Goal: Task Accomplishment & Management: Complete application form

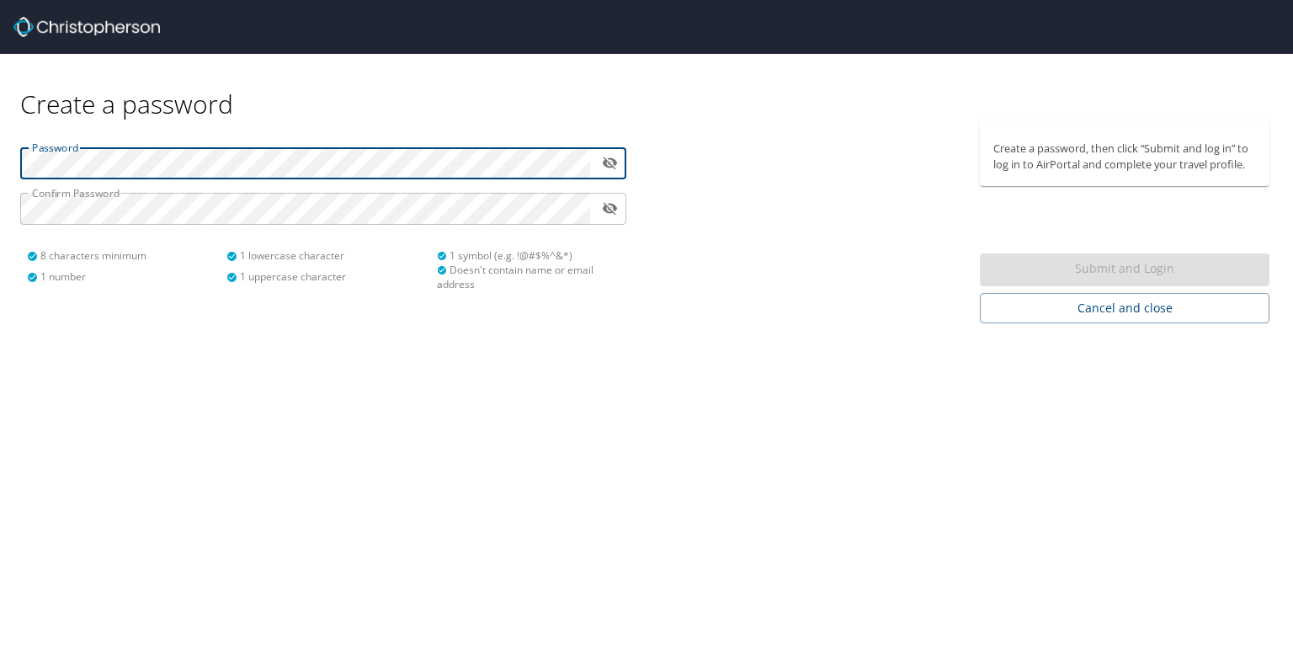
click at [616, 162] on icon "toggle password visibility" at bounding box center [609, 163] width 15 height 13
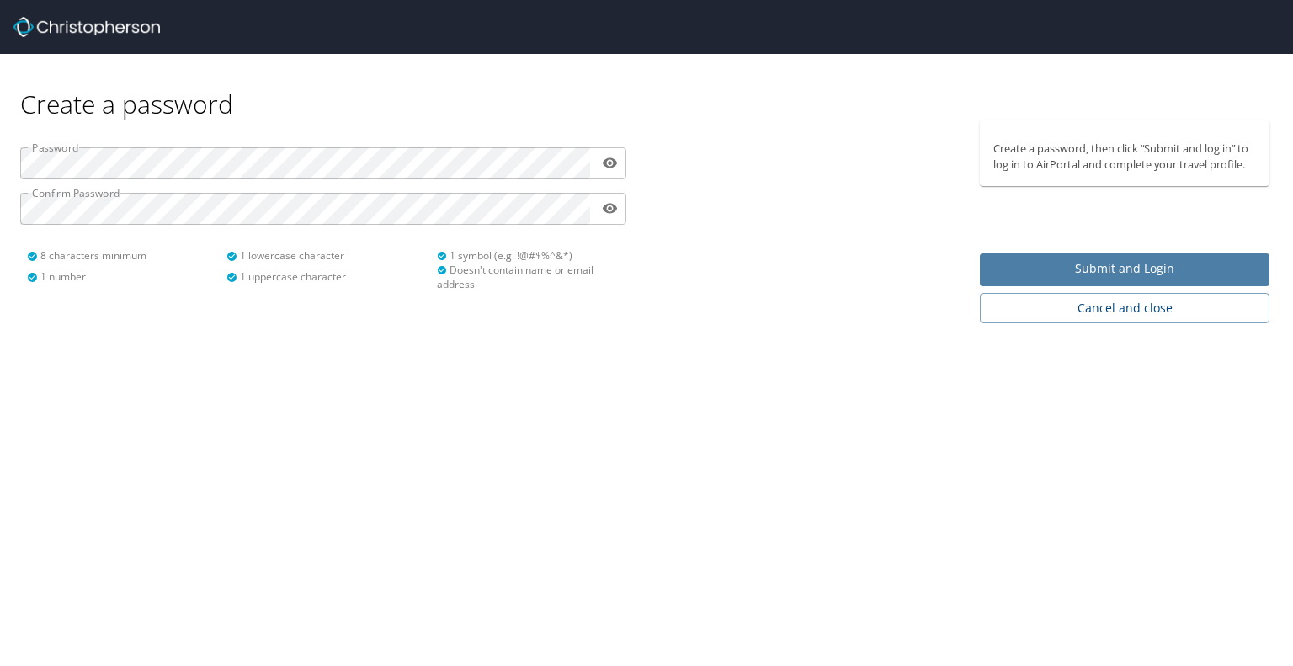
click at [1006, 266] on span "Submit and Login" at bounding box center [1124, 268] width 263 height 21
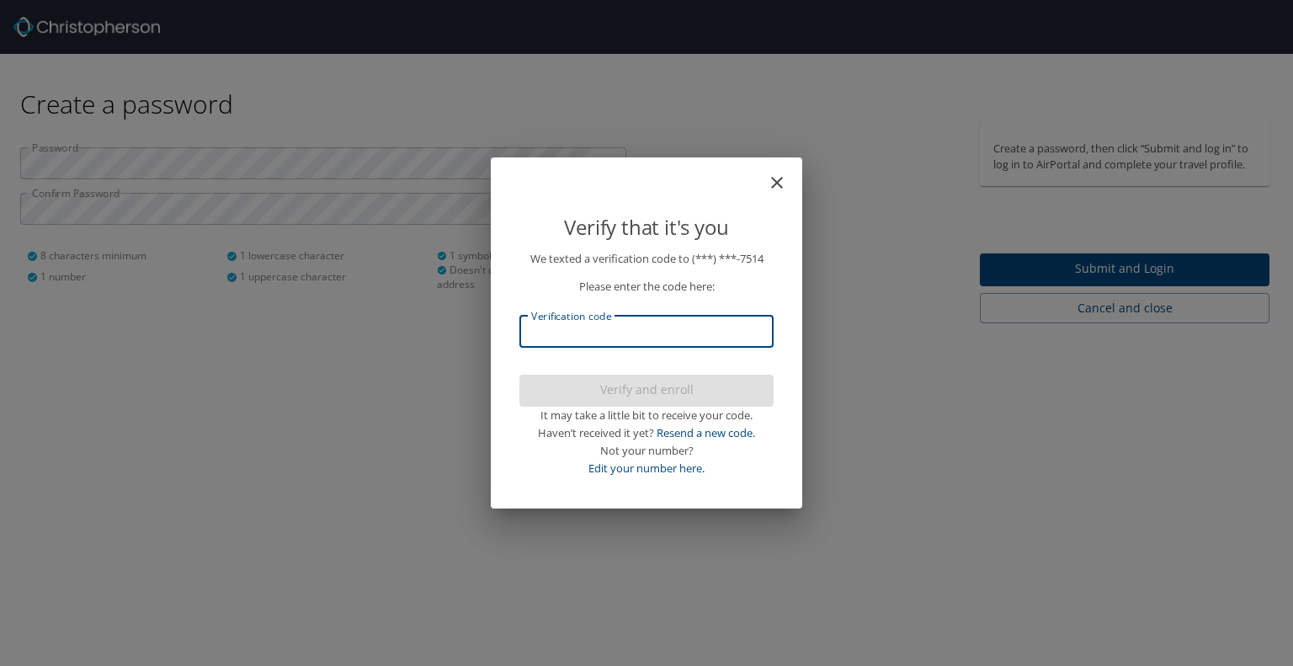
click at [667, 332] on input "Verification code" at bounding box center [646, 332] width 254 height 32
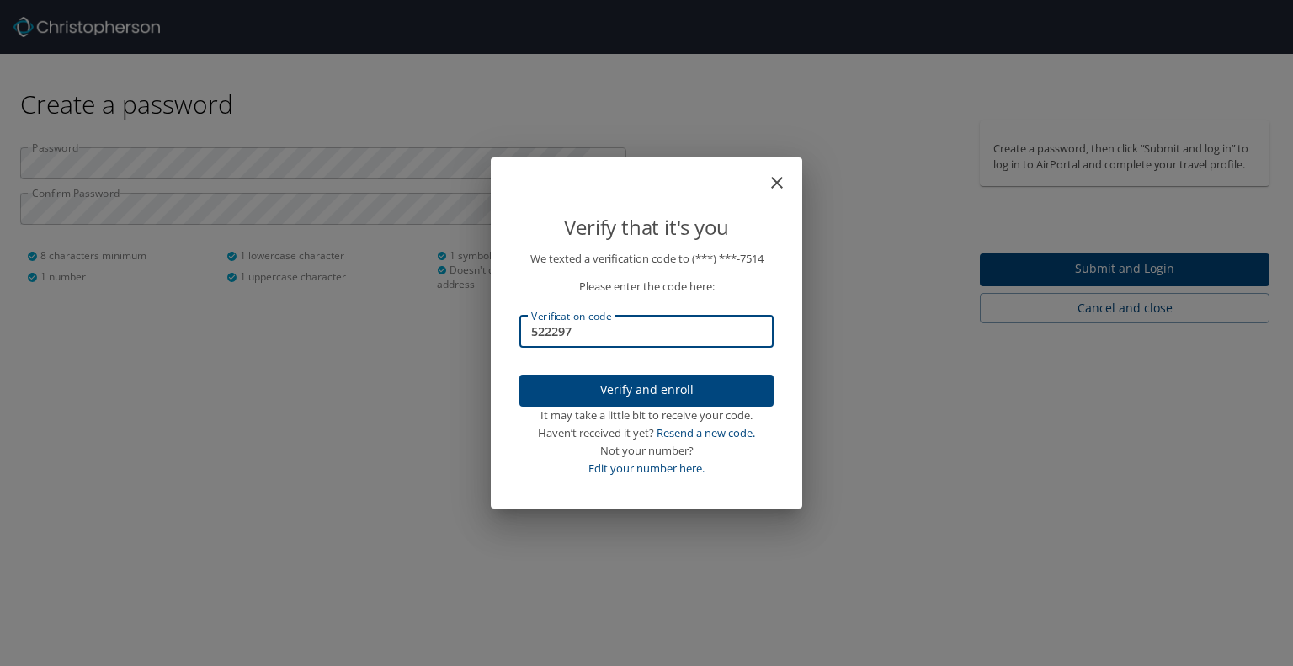
type input "522297"
click at [673, 390] on span "Verify and enroll" at bounding box center [646, 390] width 227 height 21
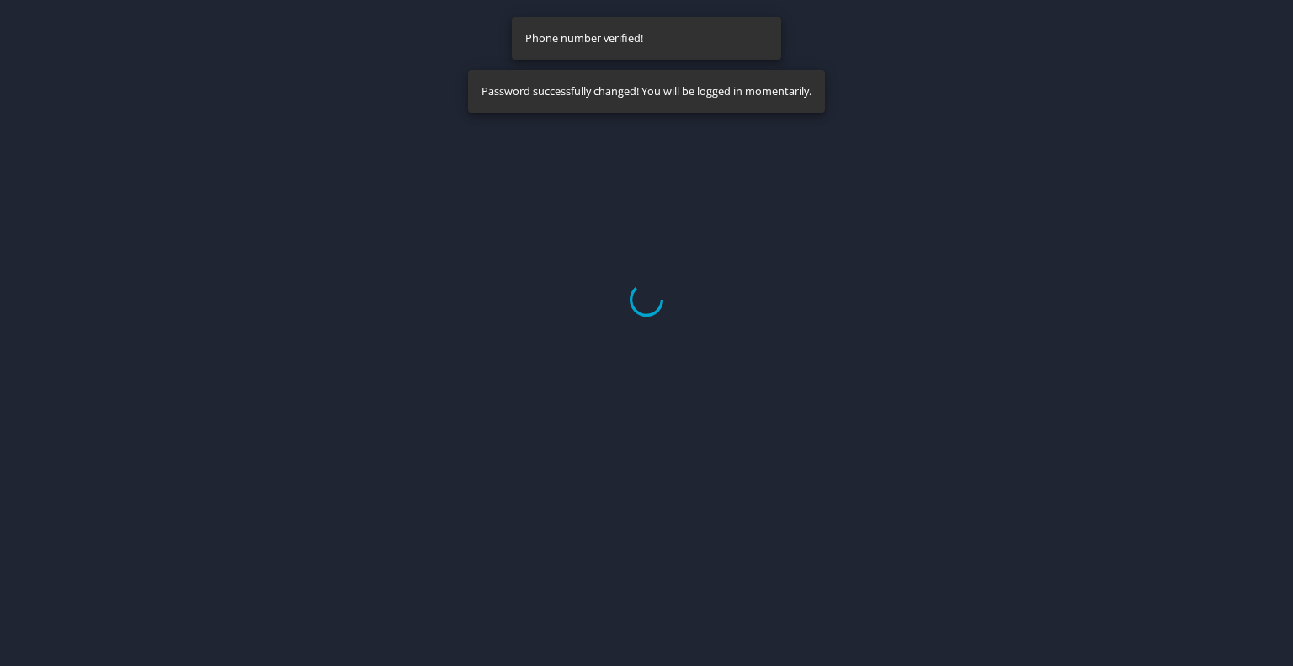
select select "US"
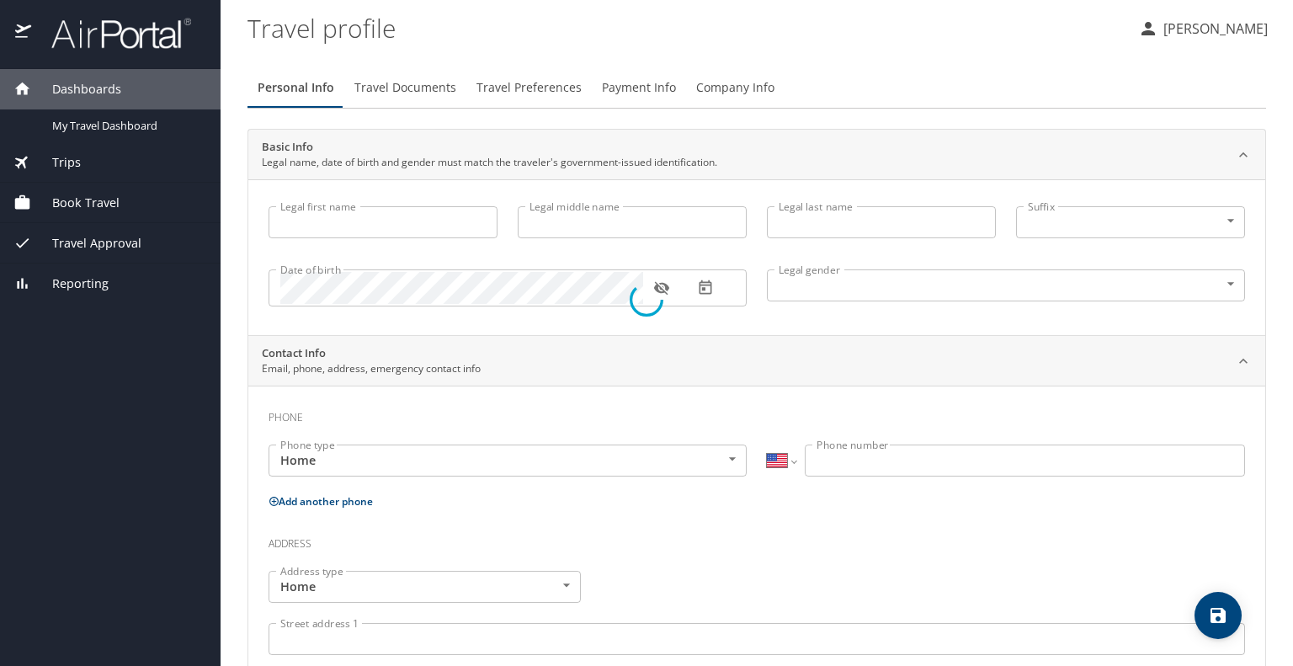
type input "[PERSON_NAME]"
type input "[DEMOGRAPHIC_DATA]"
select select "US"
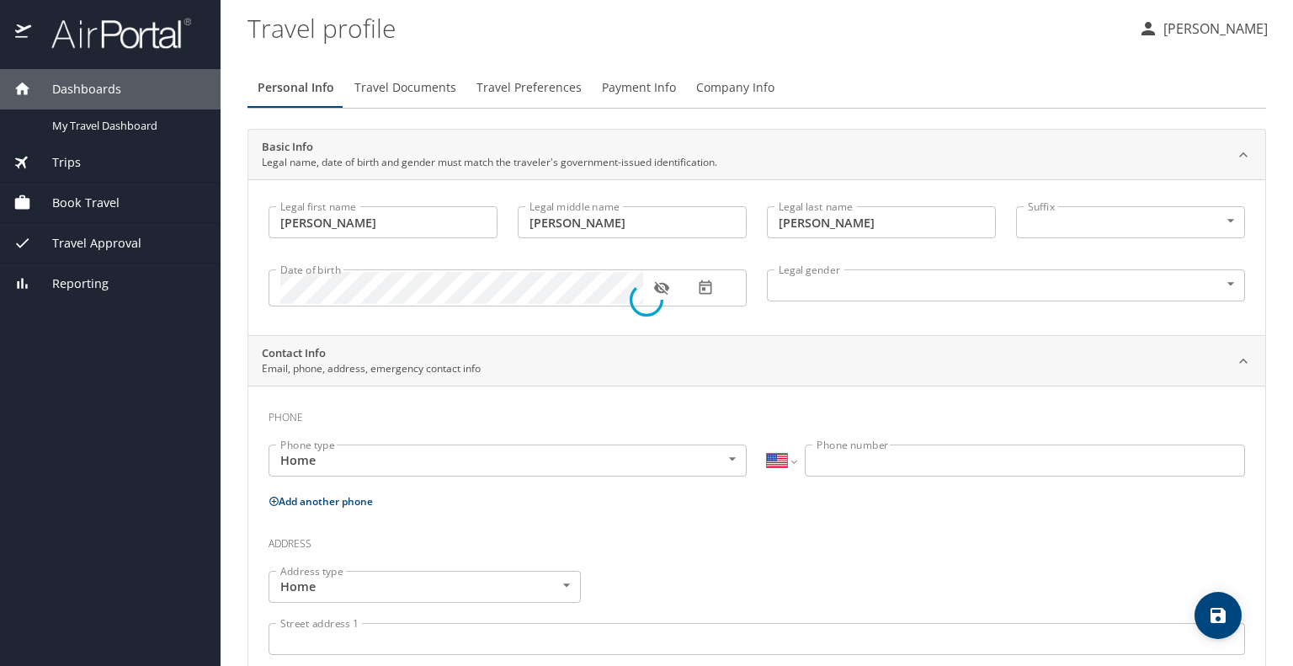
select select "US"
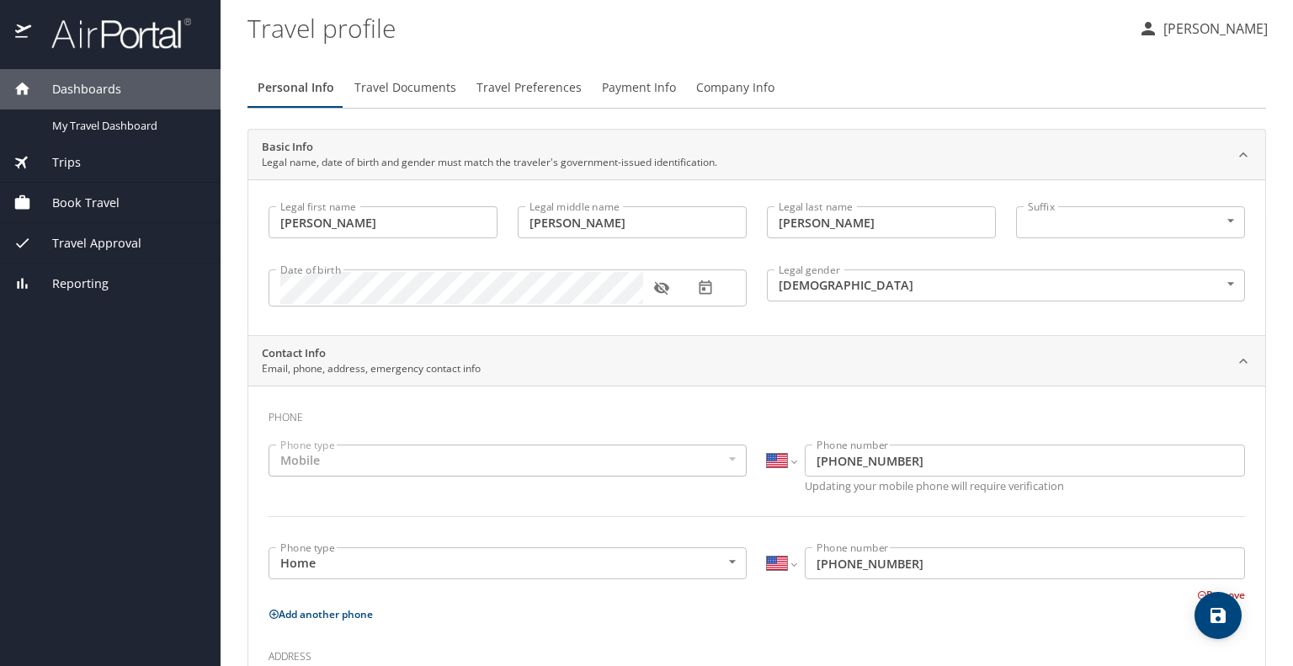
click at [108, 199] on span "Book Travel" at bounding box center [75, 203] width 88 height 19
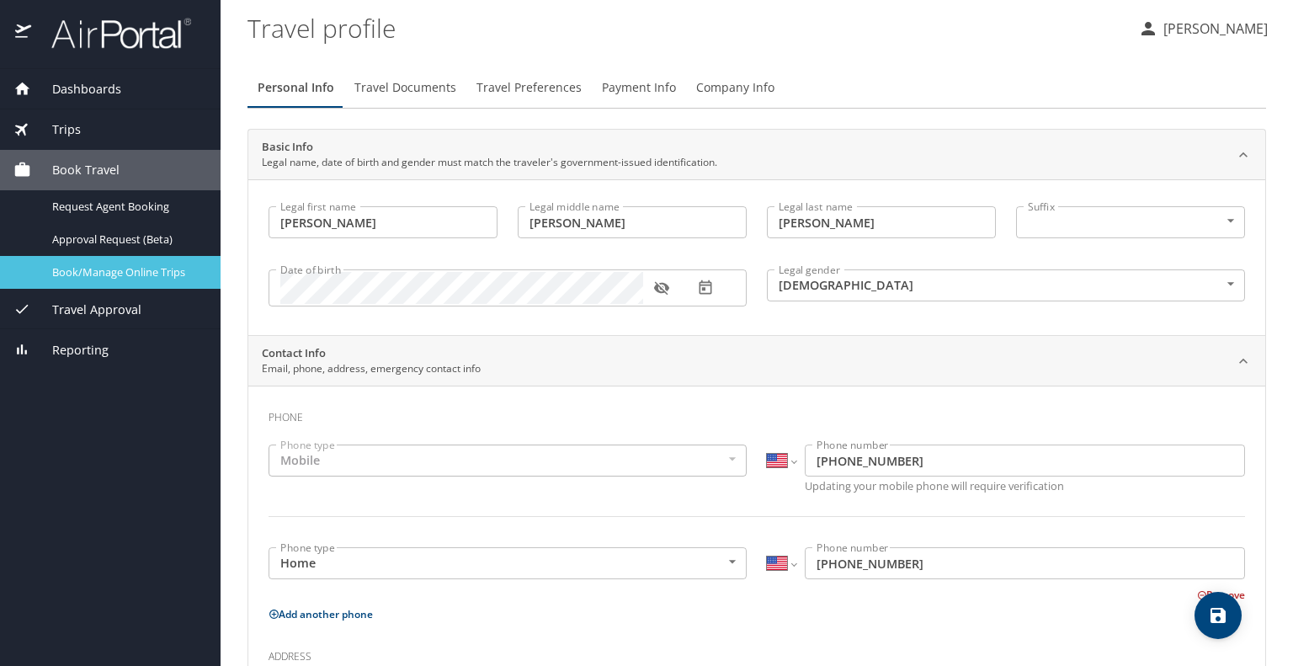
click at [117, 268] on span "Book/Manage Online Trips" at bounding box center [126, 272] width 148 height 16
